Goal: Navigation & Orientation: Find specific page/section

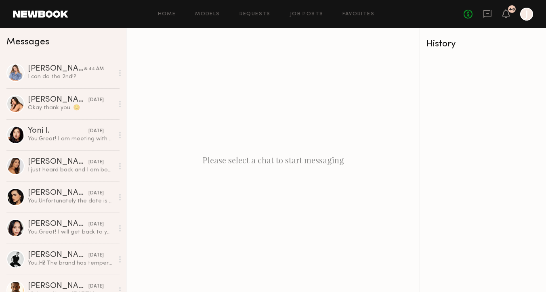
click at [256, 14] on link "Requests" at bounding box center [254, 14] width 31 height 5
